Goal: Task Accomplishment & Management: Manage account settings

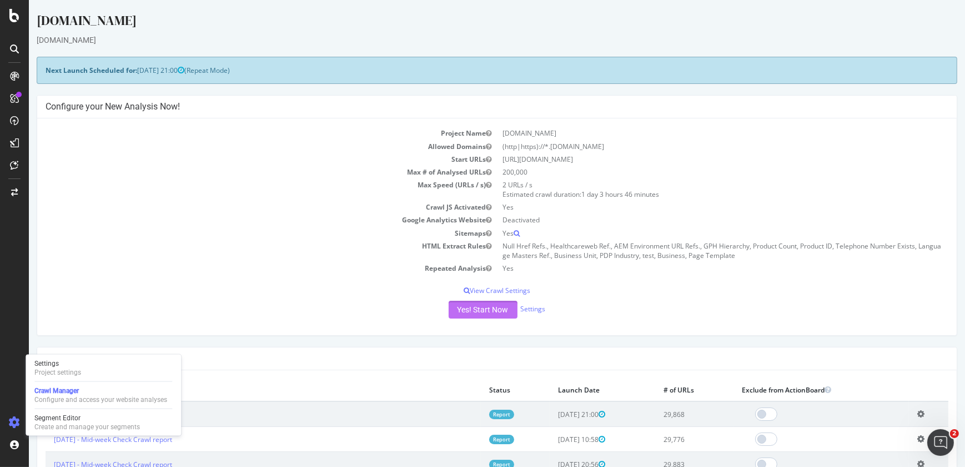
click at [476, 307] on button "Yes! Start Now" at bounding box center [483, 310] width 69 height 18
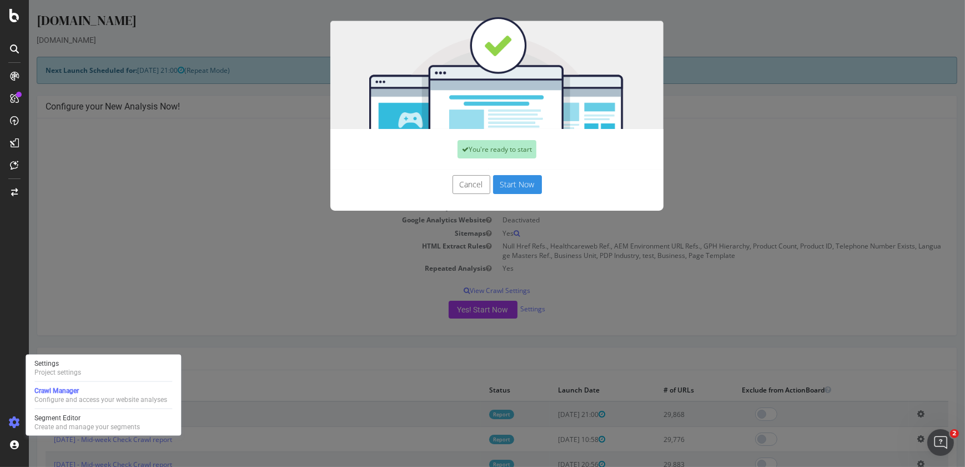
click at [514, 182] on button "Start Now" at bounding box center [517, 184] width 49 height 19
click at [466, 187] on button "Cancel" at bounding box center [472, 184] width 38 height 19
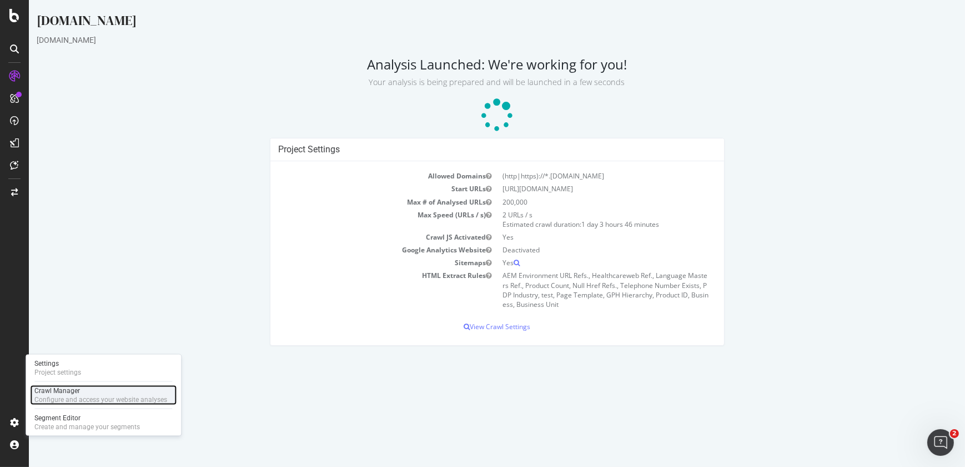
click at [111, 388] on div "Crawl Manager" at bounding box center [100, 390] width 133 height 9
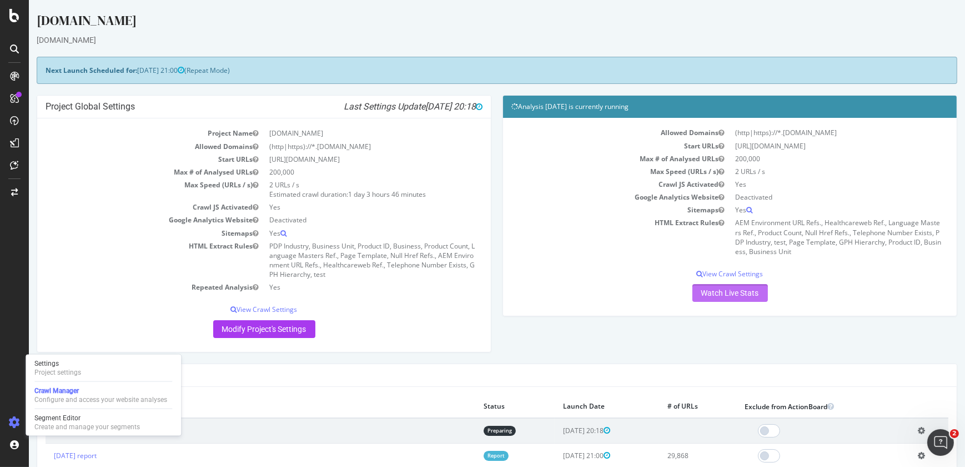
click at [747, 293] on link "Watch Live Stats" at bounding box center [731, 293] width 76 height 18
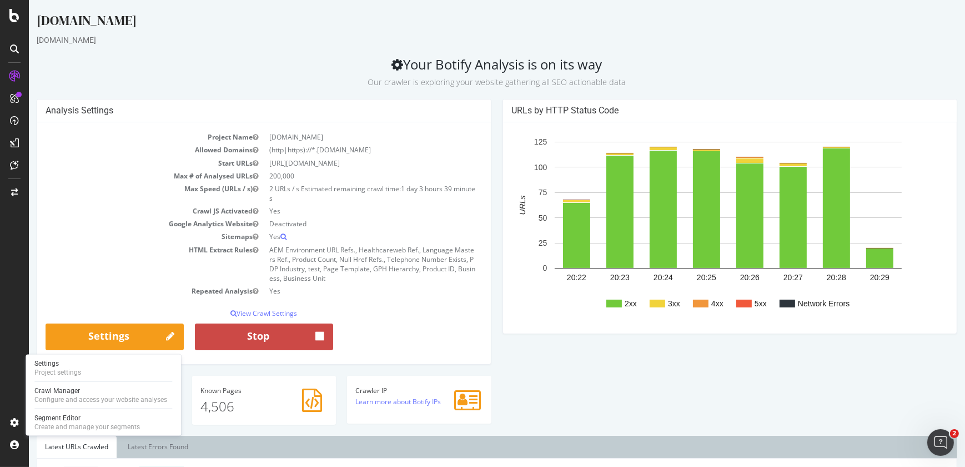
click at [284, 336] on button "Stop" at bounding box center [264, 336] width 138 height 27
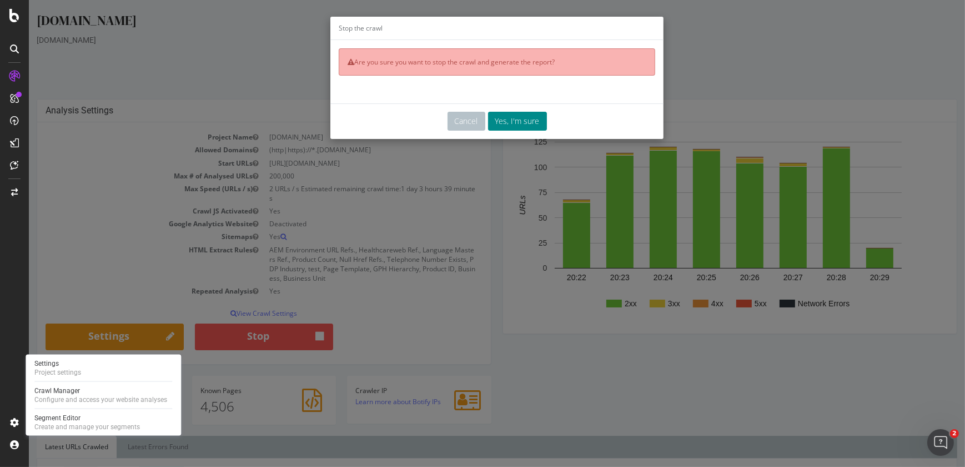
click at [508, 117] on button "Yes, I'm sure" at bounding box center [517, 121] width 59 height 19
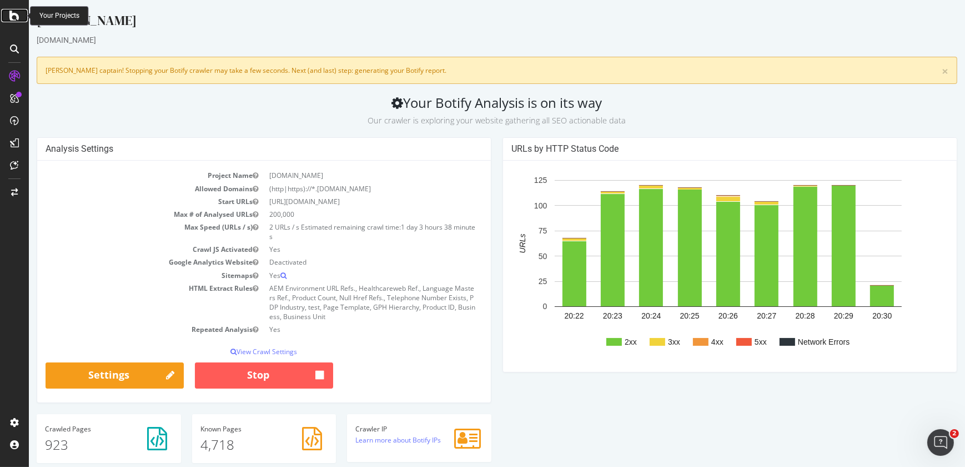
click at [17, 16] on icon at bounding box center [14, 15] width 10 height 13
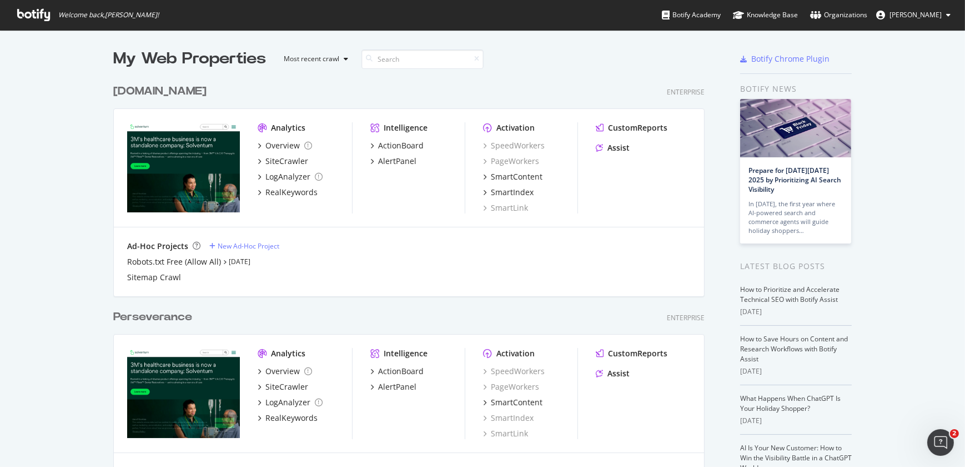
scroll to position [408, 0]
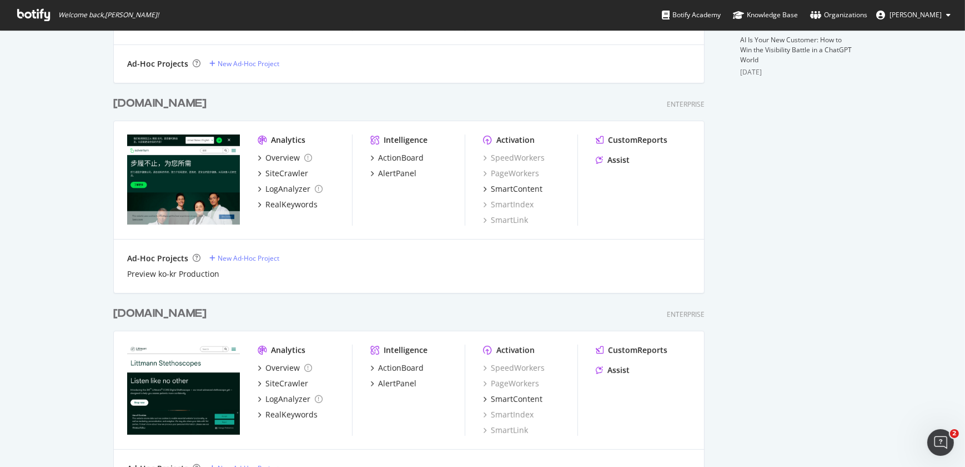
click at [173, 311] on div "[DOMAIN_NAME]" at bounding box center [159, 314] width 93 height 16
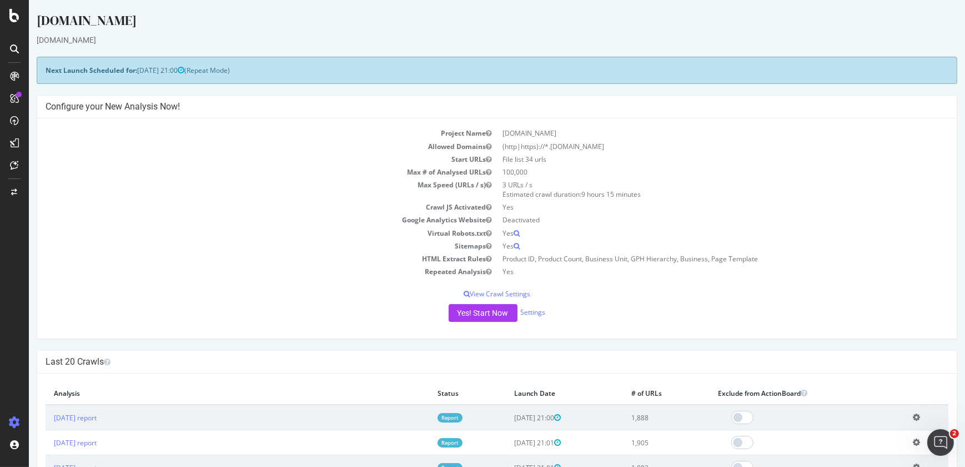
click at [17, 421] on icon at bounding box center [14, 422] width 11 height 11
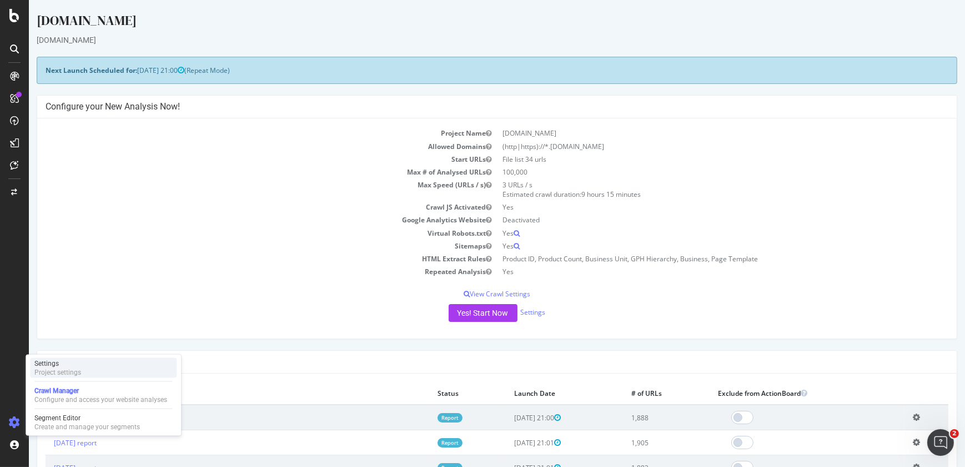
click at [66, 370] on div "Project settings" at bounding box center [57, 372] width 47 height 9
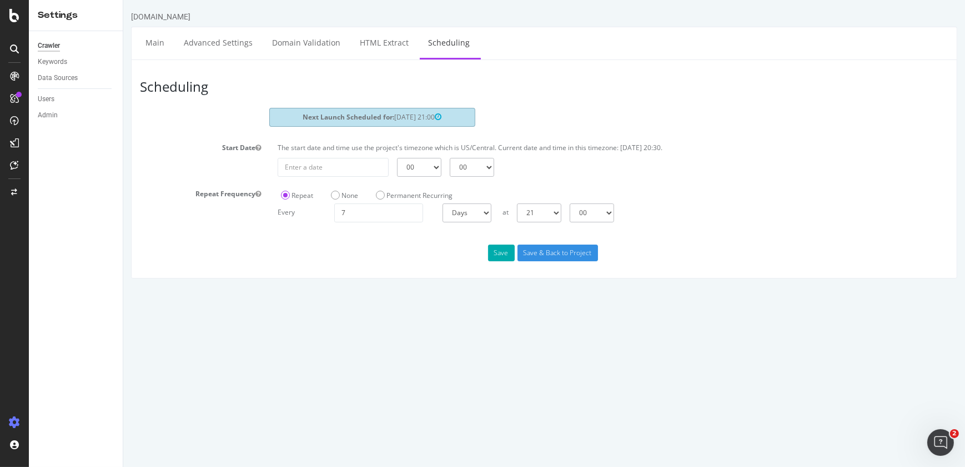
click at [427, 114] on span "[DATE] 21:00" at bounding box center [417, 116] width 47 height 9
click at [370, 166] on input "[DATE]" at bounding box center [332, 167] width 111 height 19
click at [344, 272] on td "23" at bounding box center [343, 276] width 25 height 17
type input "[DATE]"
click at [434, 167] on select "00 01 02 03 04 05 06 07 08 09 10 11 12 13 14 15 16 17 18 19 20 21 22 23" at bounding box center [419, 167] width 44 height 19
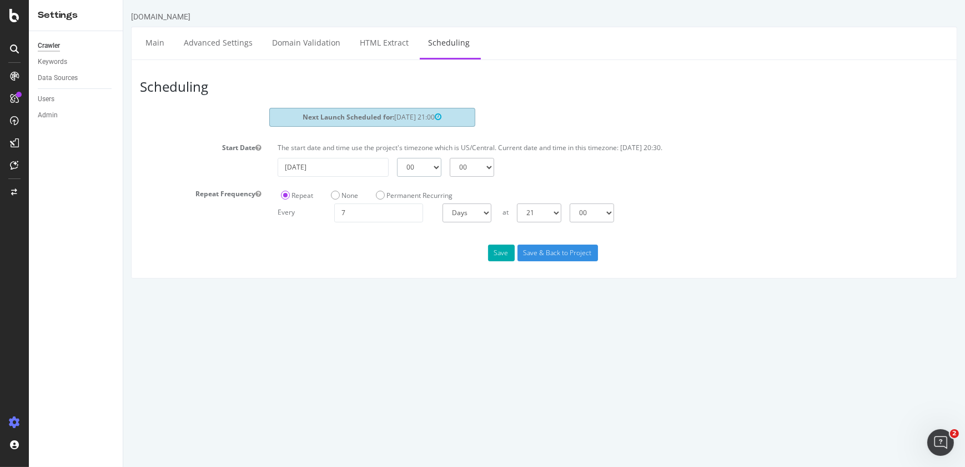
select select "3"
click at [397, 158] on select "00 01 02 03 04 05 06 07 08 09 10 11 12 13 14 15 16 17 18 19 20 21 22 23" at bounding box center [419, 167] width 44 height 19
click at [506, 253] on button "Save" at bounding box center [501, 252] width 27 height 17
